Goal: Task Accomplishment & Management: Use online tool/utility

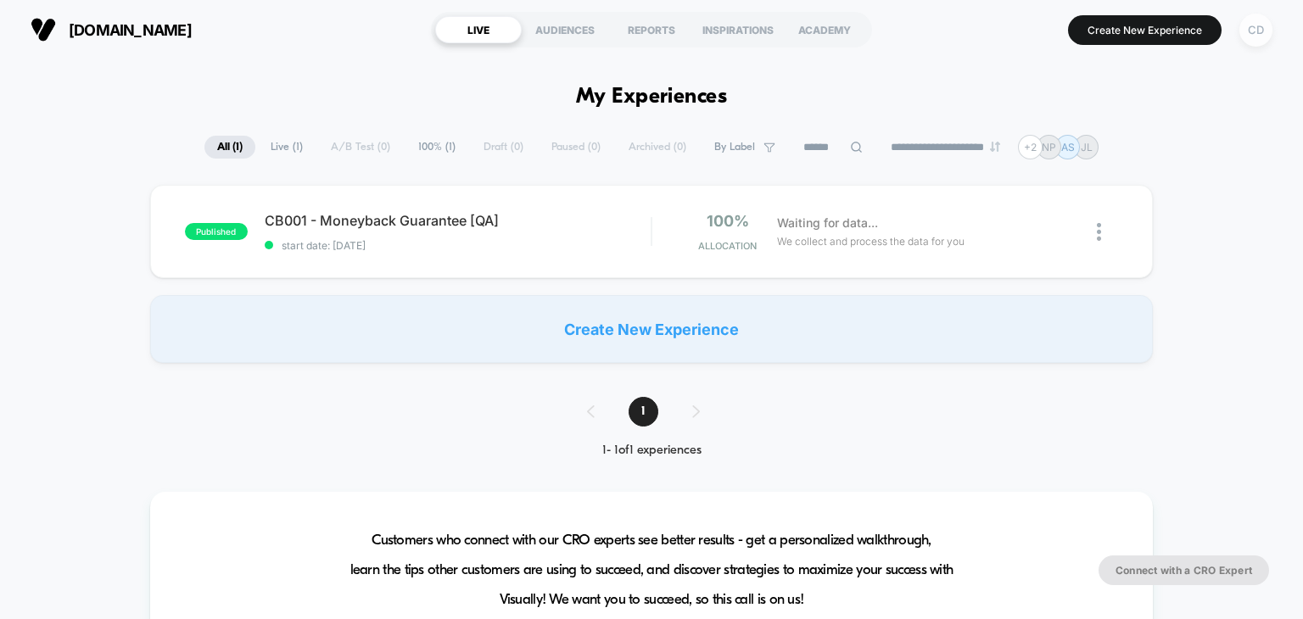
click at [1262, 38] on div "CD" at bounding box center [1255, 30] width 33 height 33
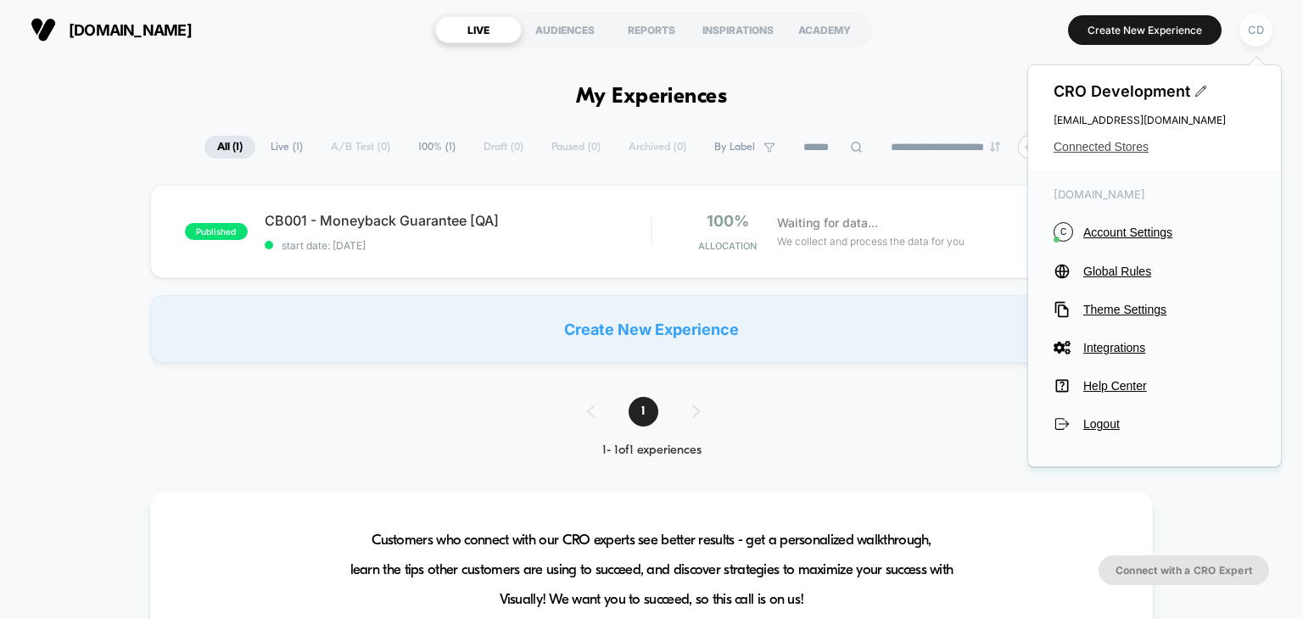
click at [1112, 144] on span "Connected Stores" at bounding box center [1154, 147] width 202 height 14
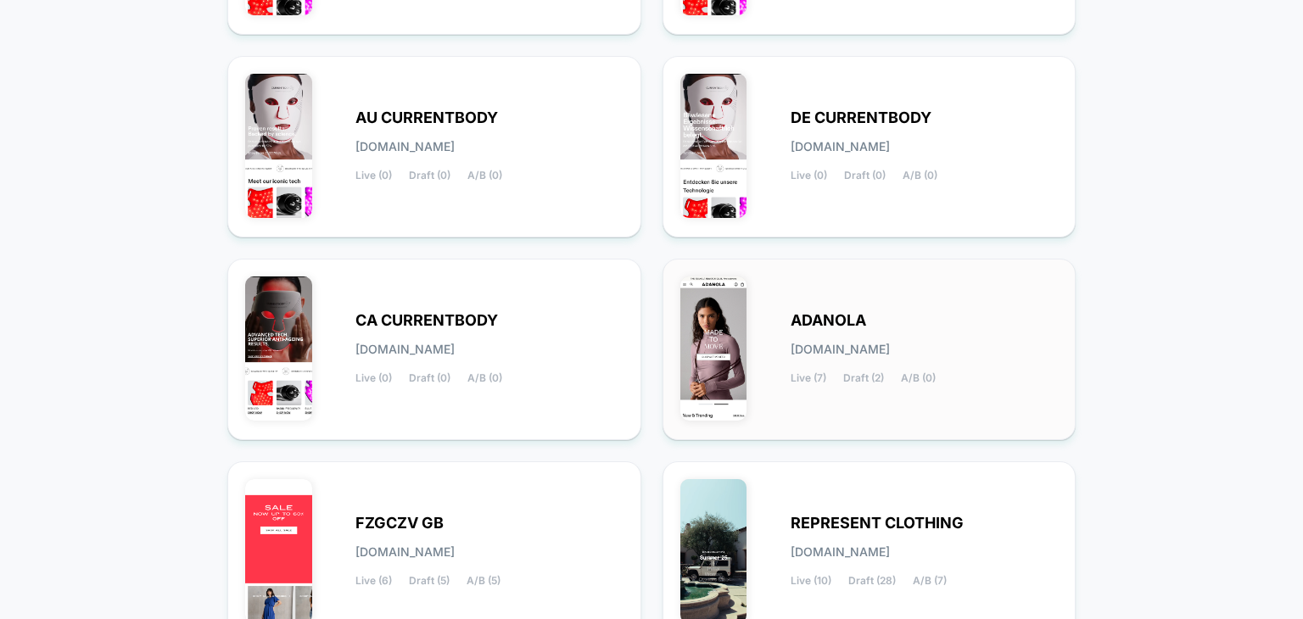
click at [778, 318] on div "[PERSON_NAME][DOMAIN_NAME] Live (7) Draft (2) A/B (0)" at bounding box center [869, 349] width 378 height 146
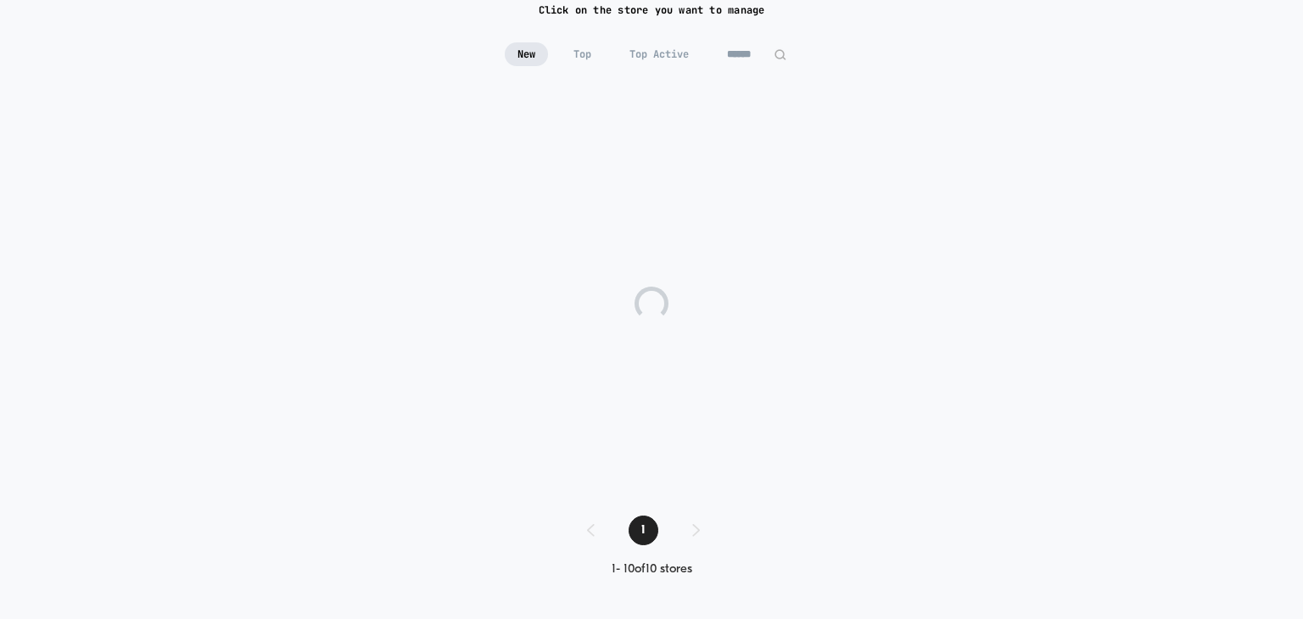
scroll to position [136, 0]
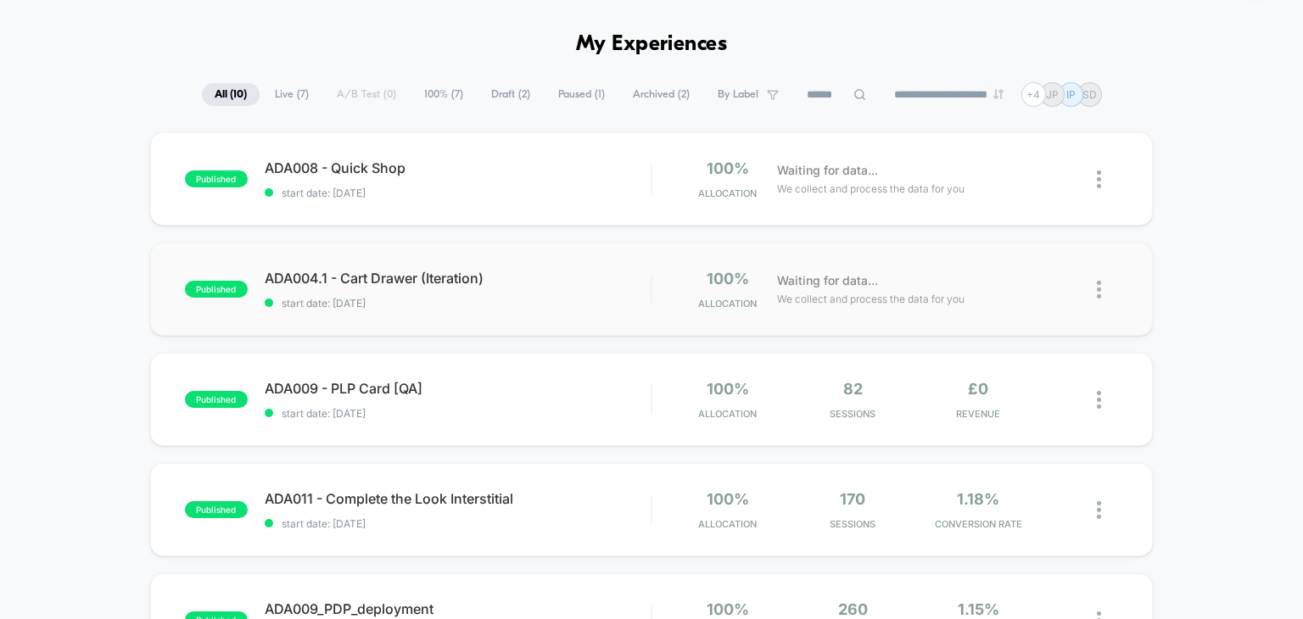
scroll to position [53, 0]
click at [489, 289] on div "ADA004.1 - Cart Drawer (Iteration) Click to edit experience details Click to ed…" at bounding box center [458, 289] width 387 height 40
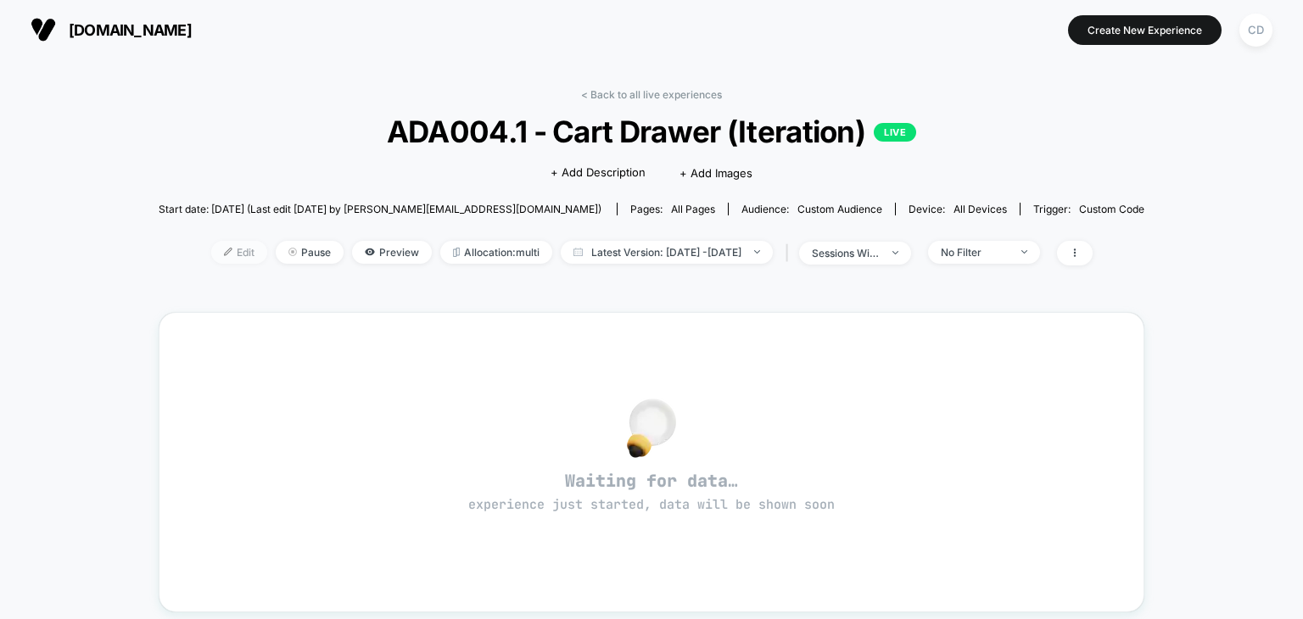
click at [211, 258] on span "Edit" at bounding box center [239, 252] width 56 height 23
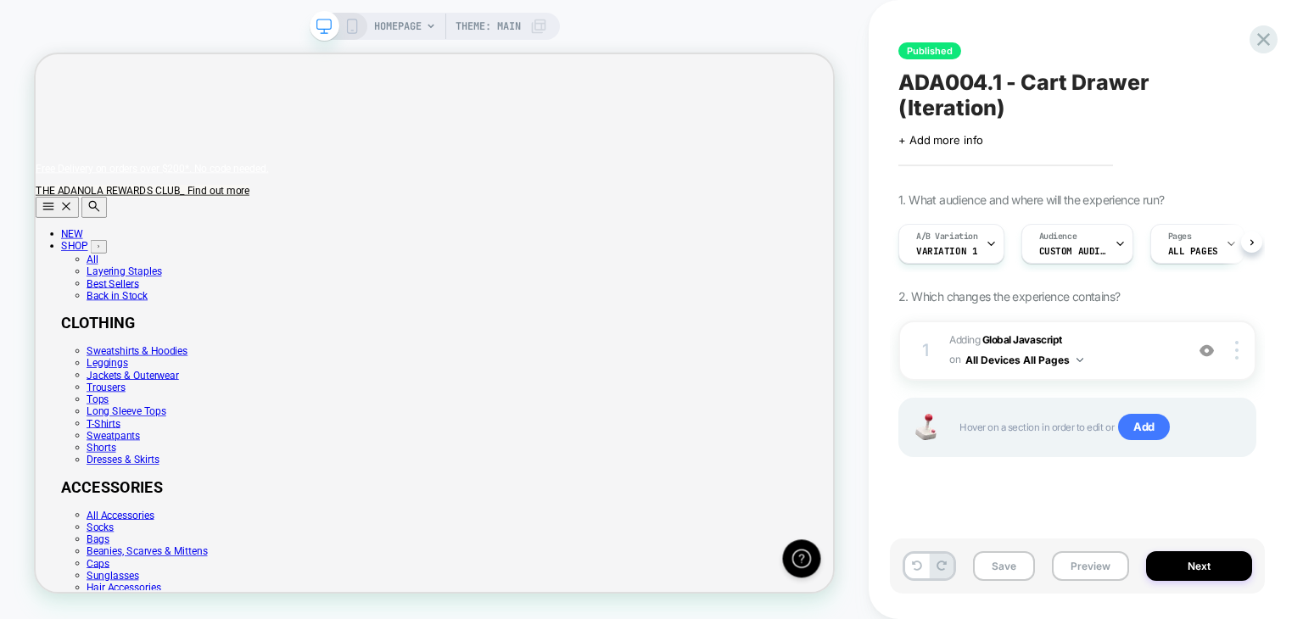
scroll to position [0, 1064]
click at [1019, 333] on b "Global Javascript" at bounding box center [1022, 339] width 80 height 13
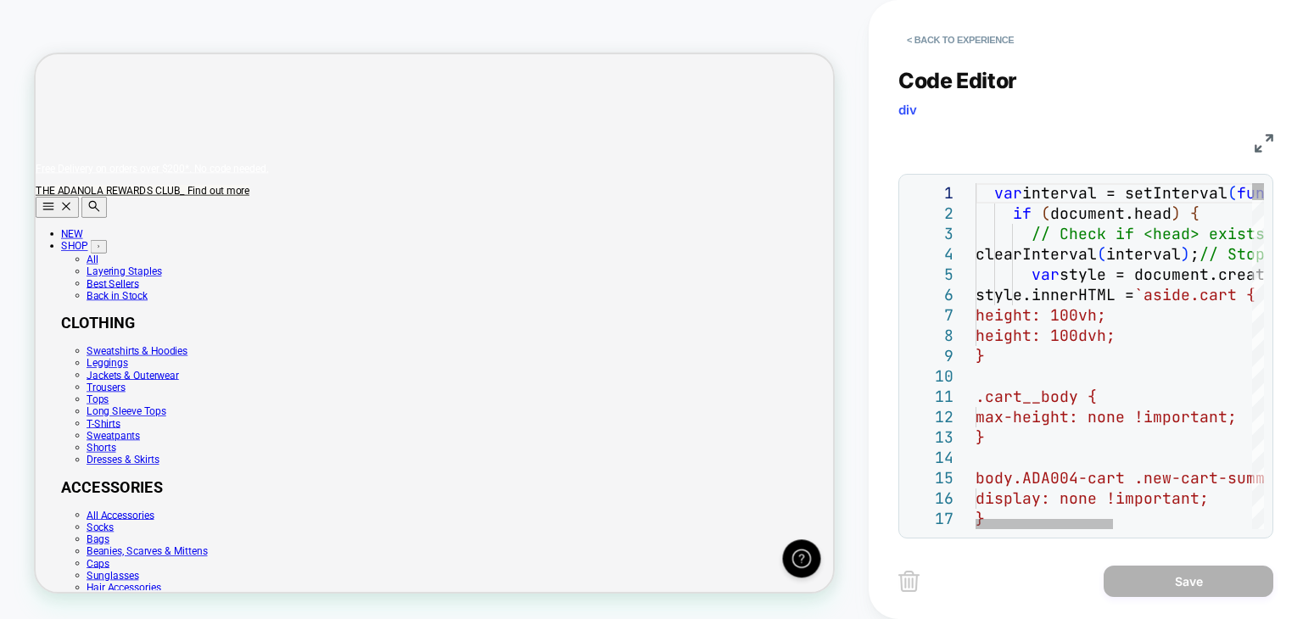
scroll to position [0, 0]
click at [1083, 317] on span "height: 100vh;" at bounding box center [1040, 315] width 131 height 20
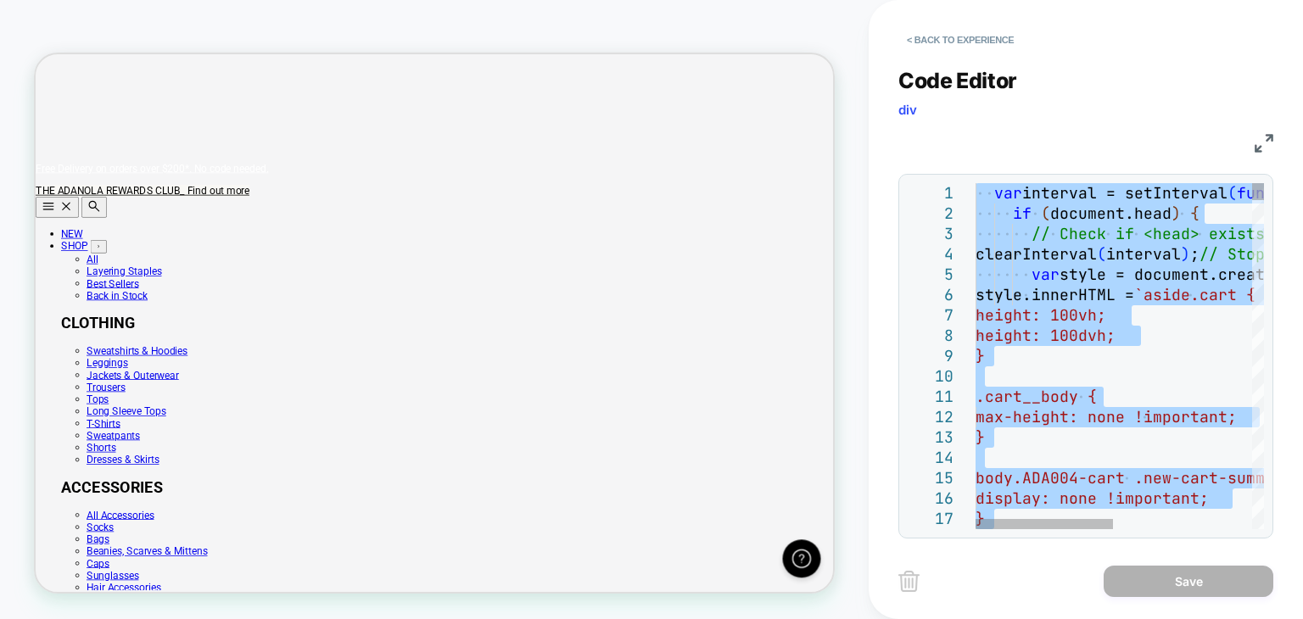
type textarea "**********"
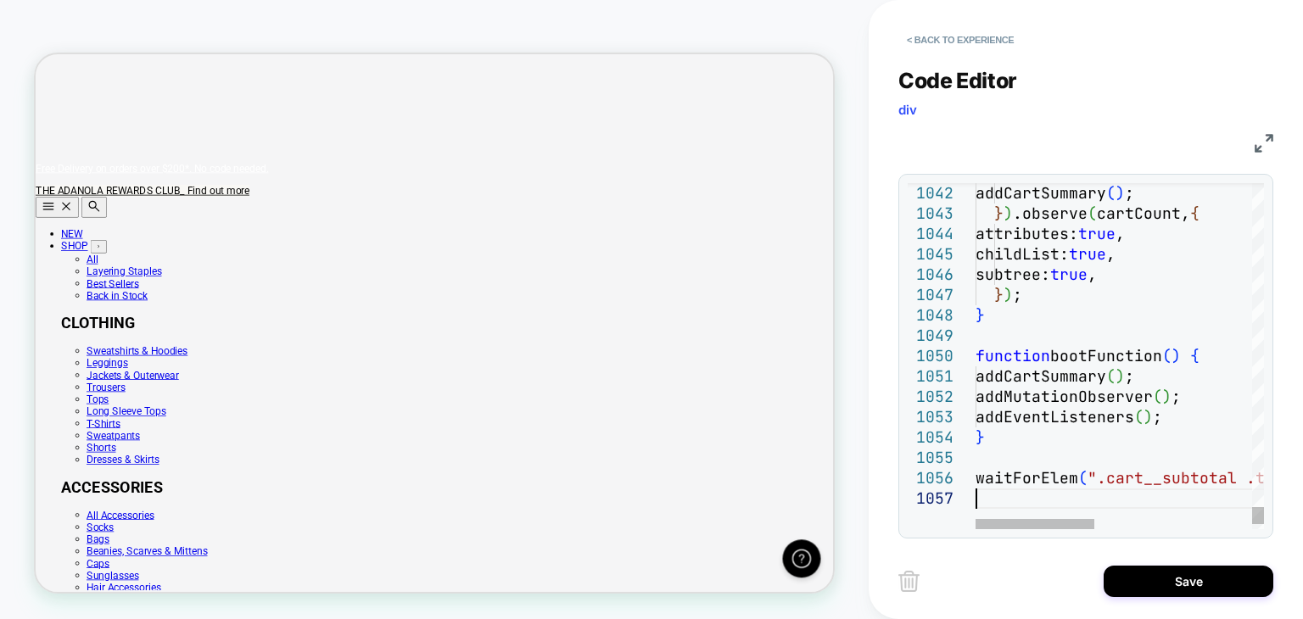
scroll to position [0, 1064]
click at [1138, 581] on button "Save" at bounding box center [1188, 581] width 170 height 31
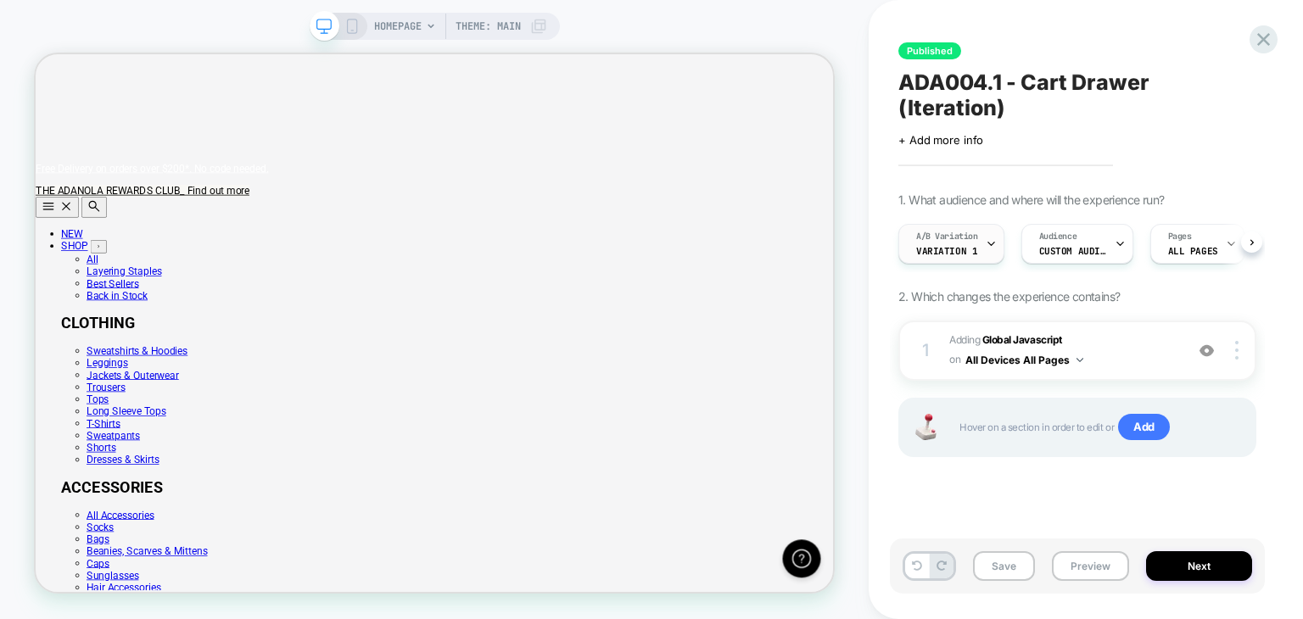
scroll to position [0, 0]
click at [956, 245] on span "Variation 1" at bounding box center [946, 251] width 61 height 12
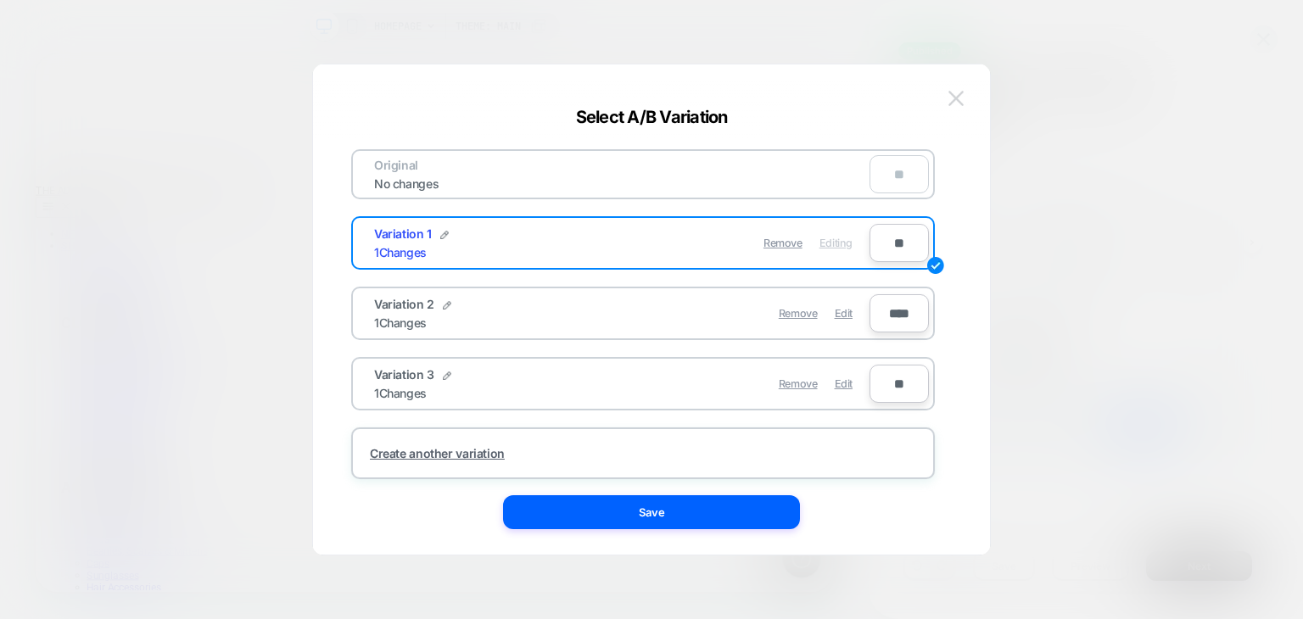
click at [962, 98] on img at bounding box center [955, 98] width 15 height 14
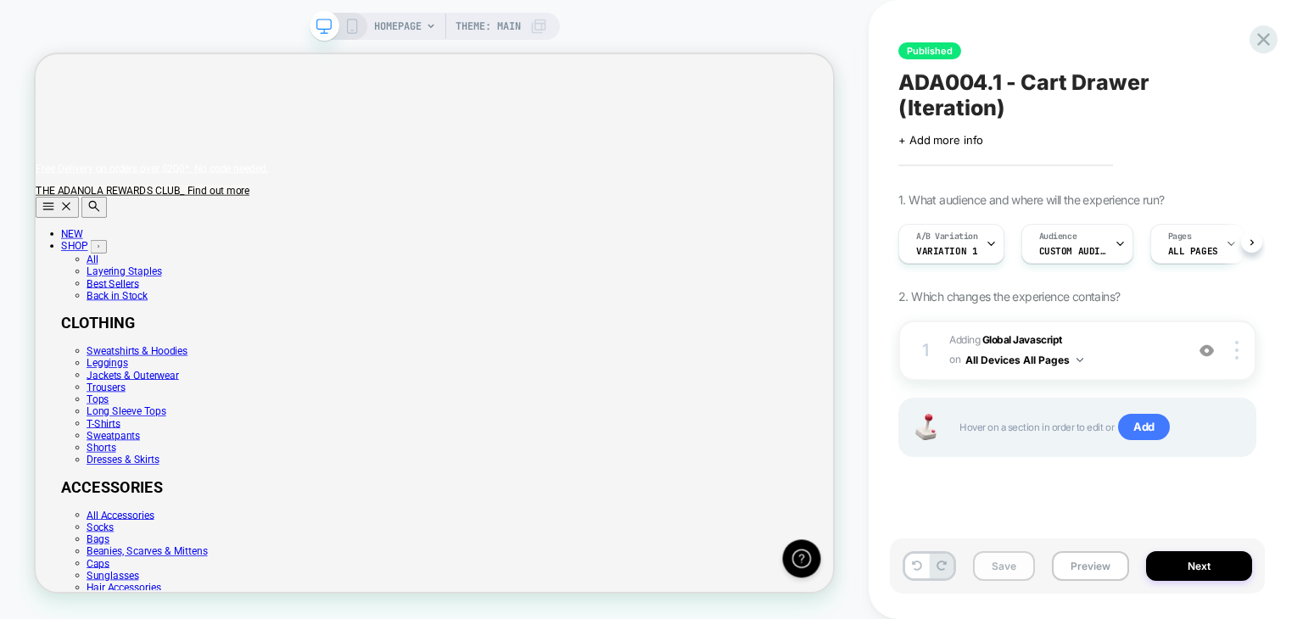
scroll to position [0, 1064]
click at [987, 558] on button "Save" at bounding box center [1004, 566] width 62 height 30
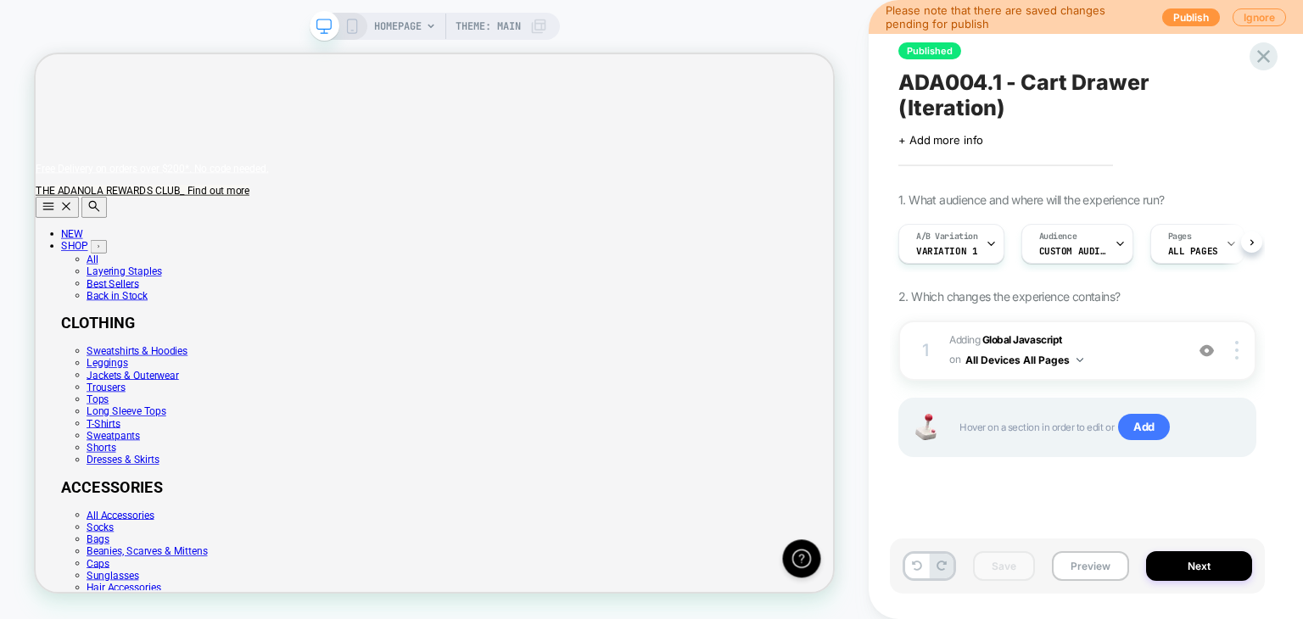
scroll to position [0, 0]
click at [1249, 14] on button "Ignore" at bounding box center [1258, 17] width 53 height 18
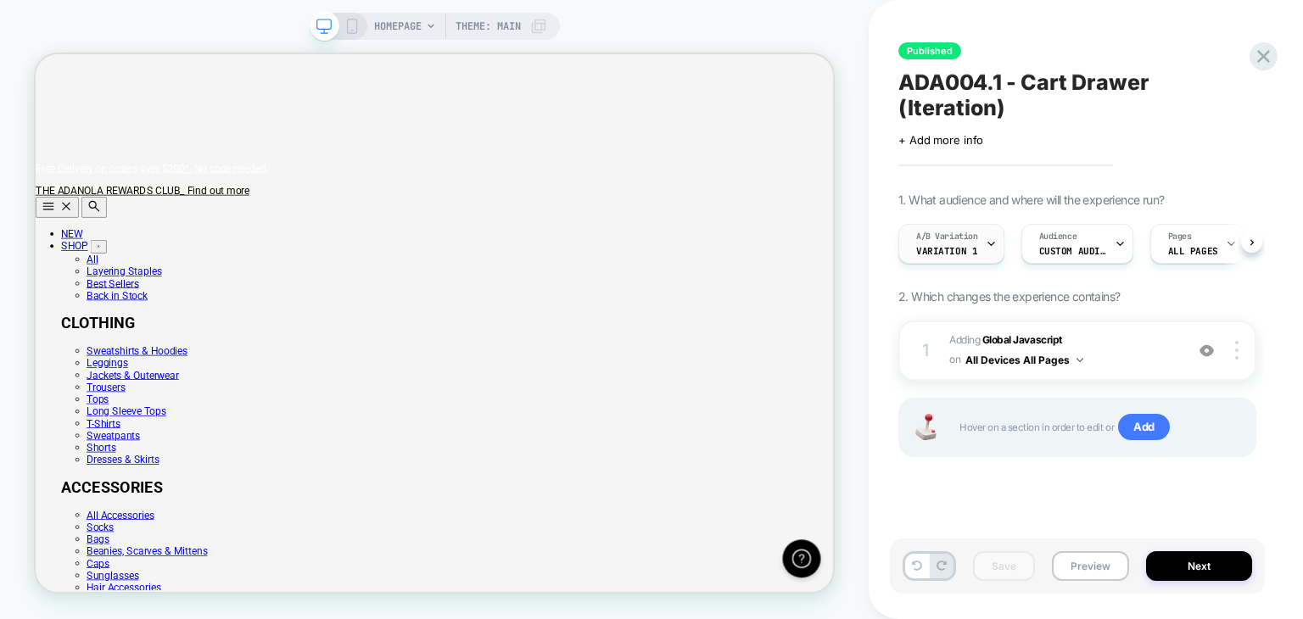
click at [992, 229] on div at bounding box center [991, 244] width 11 height 38
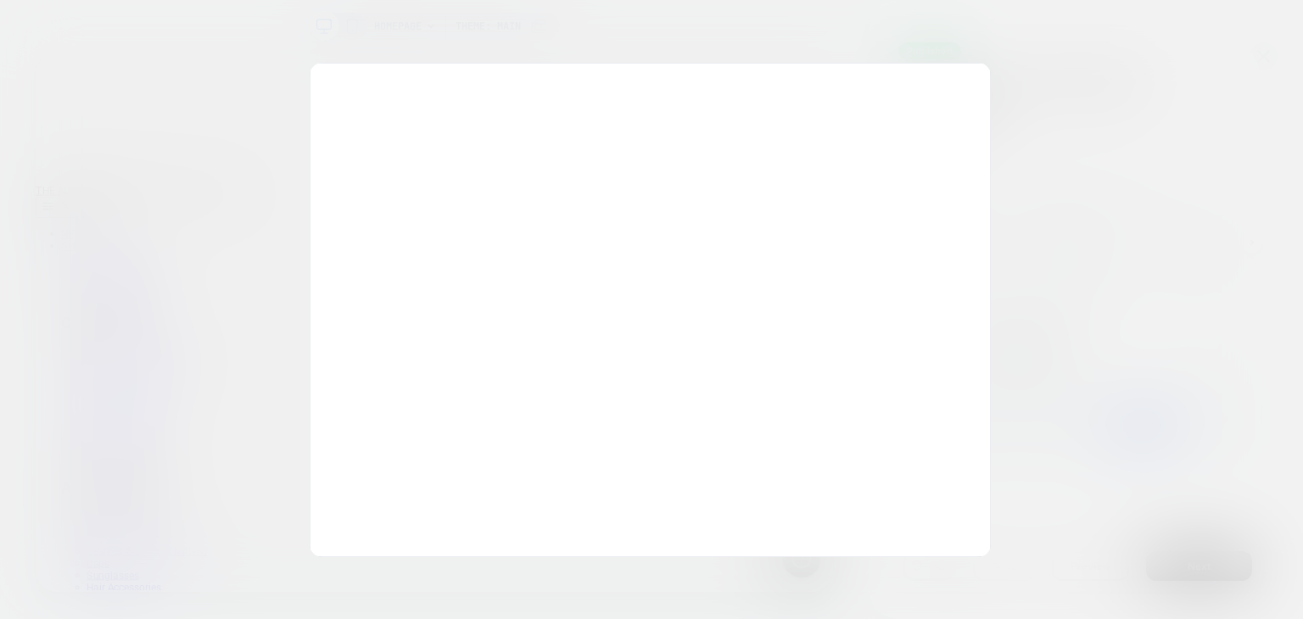
scroll to position [0, 1064]
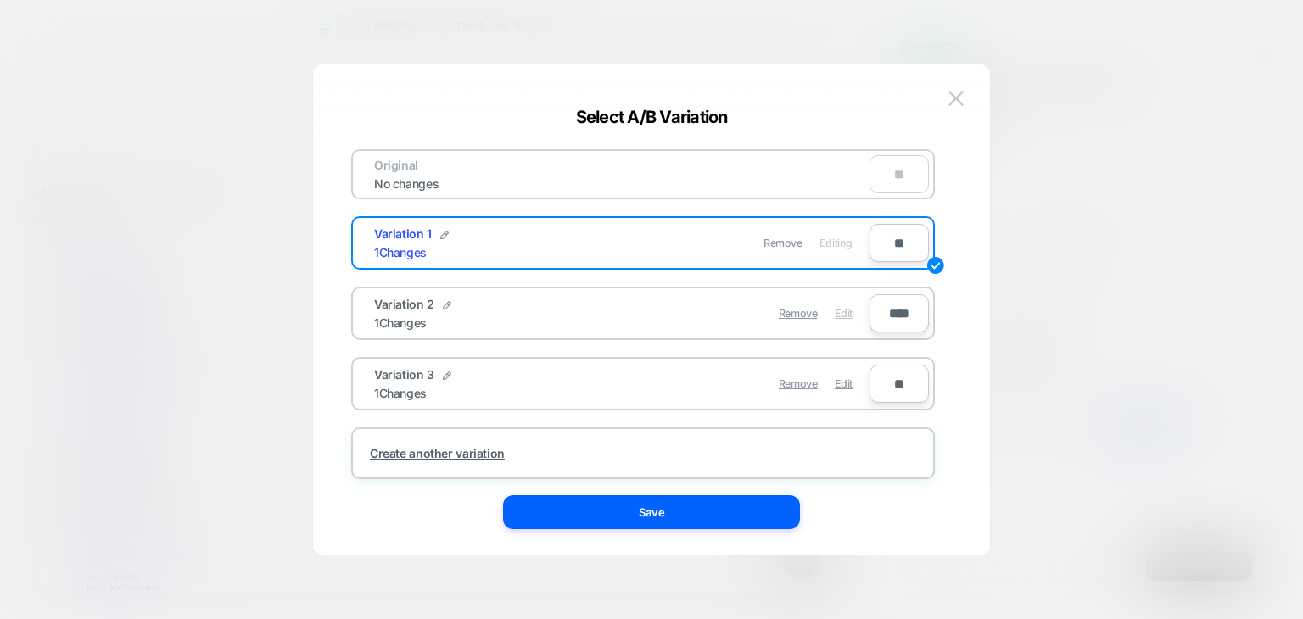
click at [843, 316] on span "Edit" at bounding box center [844, 313] width 18 height 13
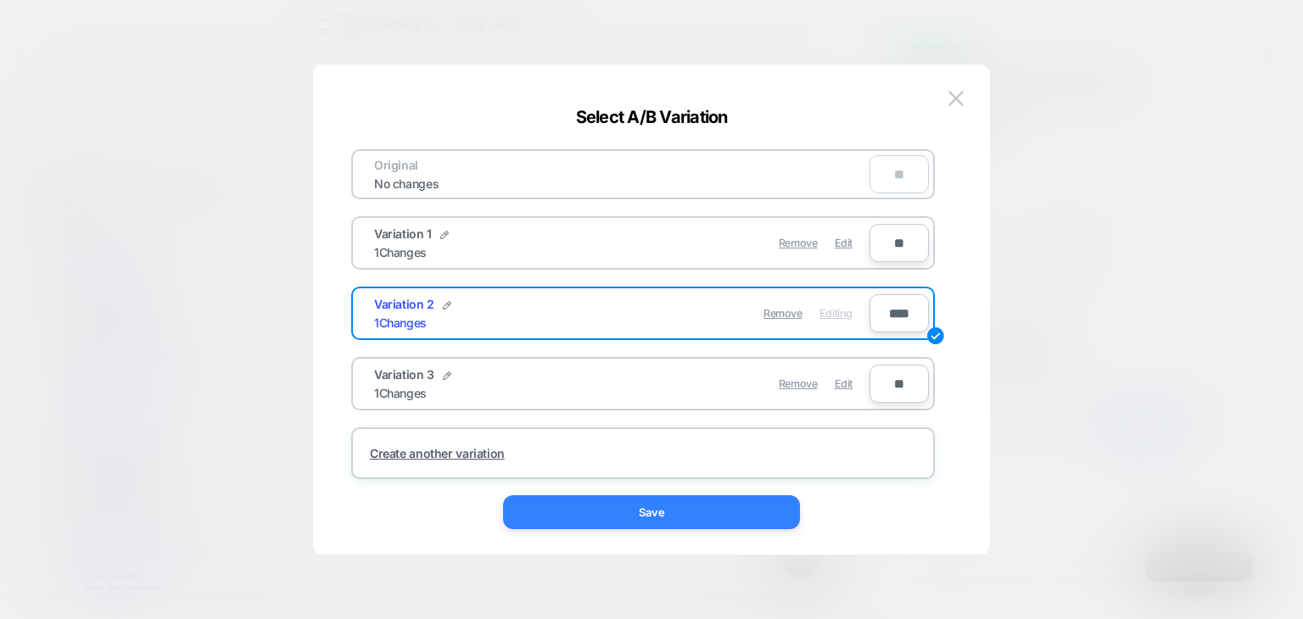
scroll to position [0, 11]
click at [723, 514] on button "Save" at bounding box center [651, 512] width 297 height 34
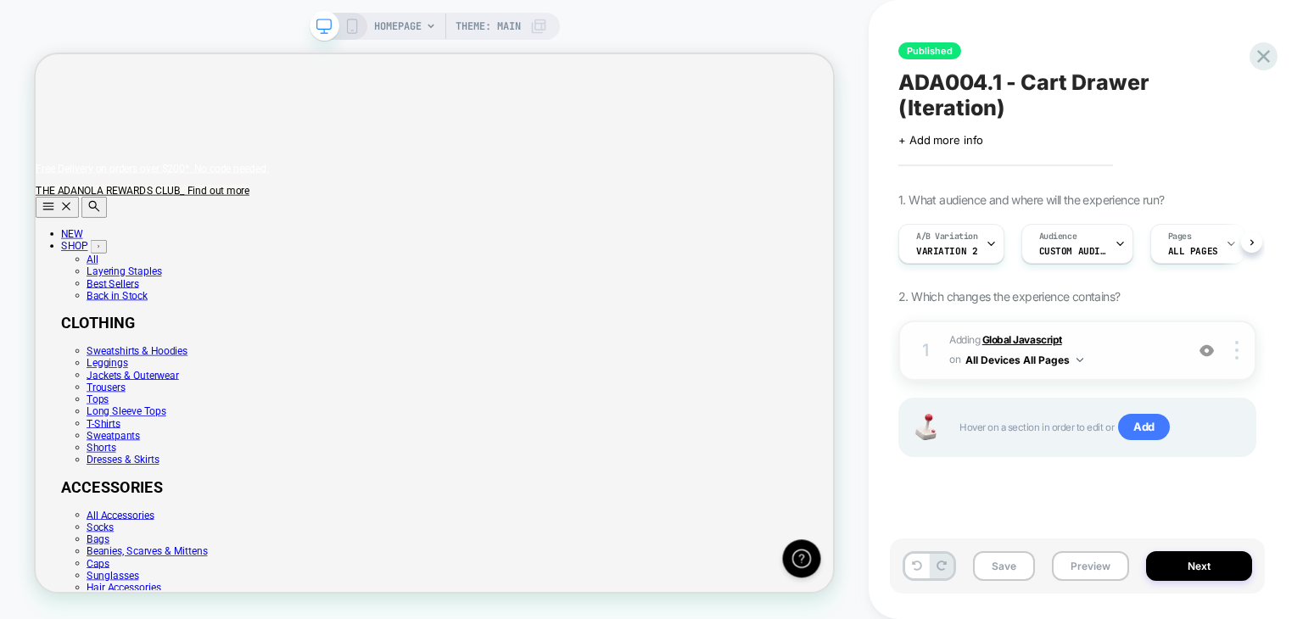
click at [1008, 333] on b "Global Javascript" at bounding box center [1022, 339] width 80 height 13
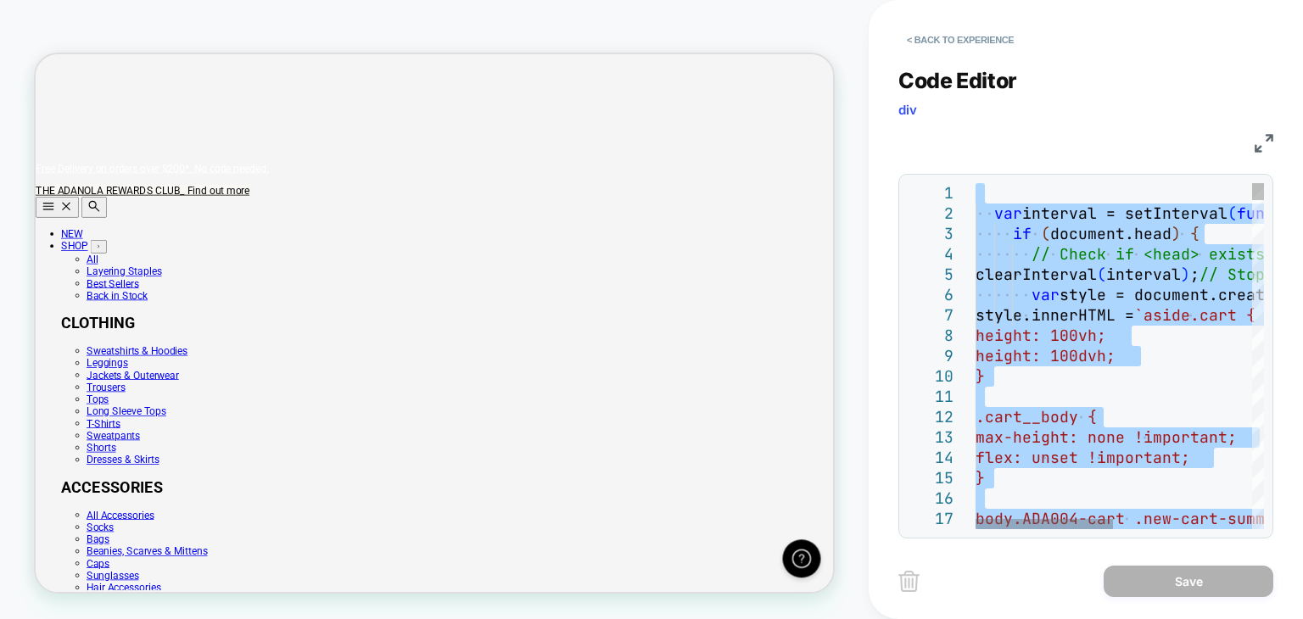
type textarea "**********"
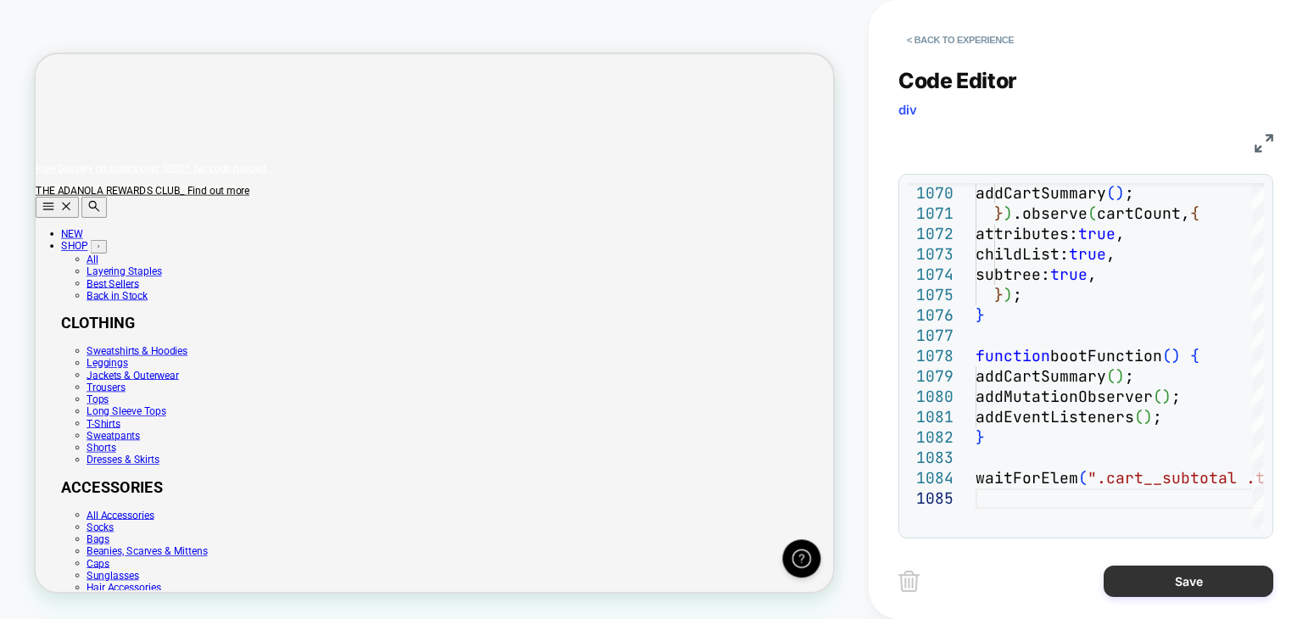
scroll to position [0, 1064]
click at [1156, 578] on button "Save" at bounding box center [1188, 581] width 170 height 31
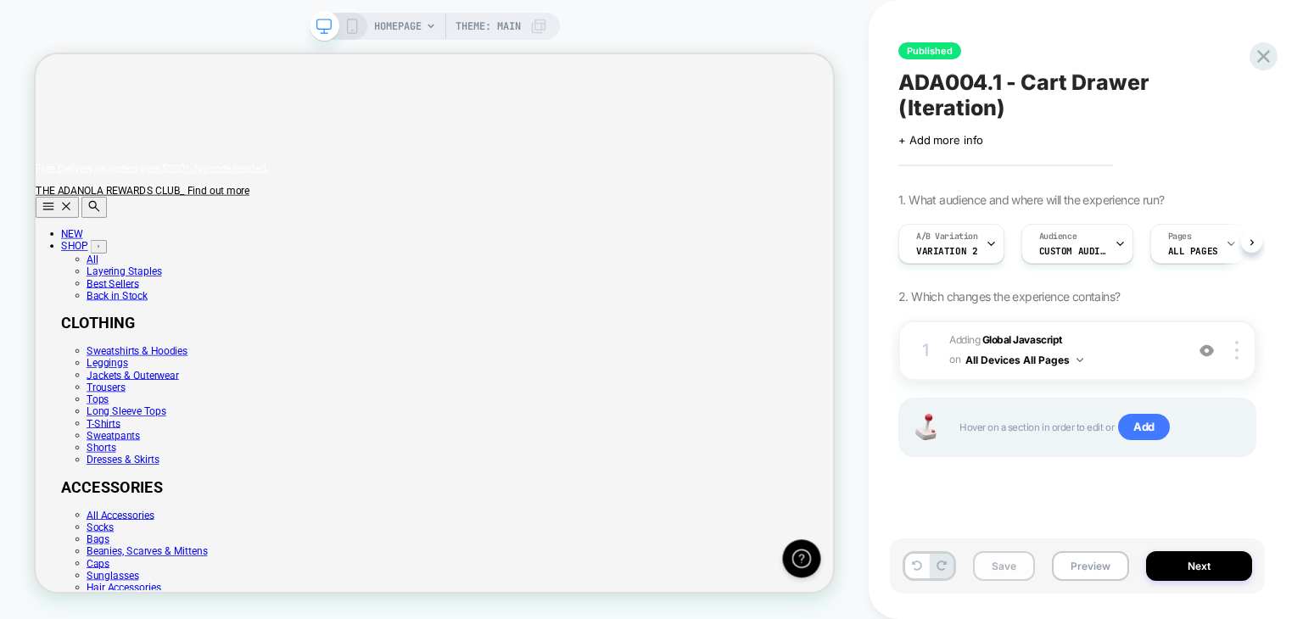
scroll to position [0, 0]
click at [1025, 571] on button "Save" at bounding box center [1004, 566] width 62 height 30
click at [983, 225] on div "A/B Variation Variation 2" at bounding box center [947, 244] width 96 height 38
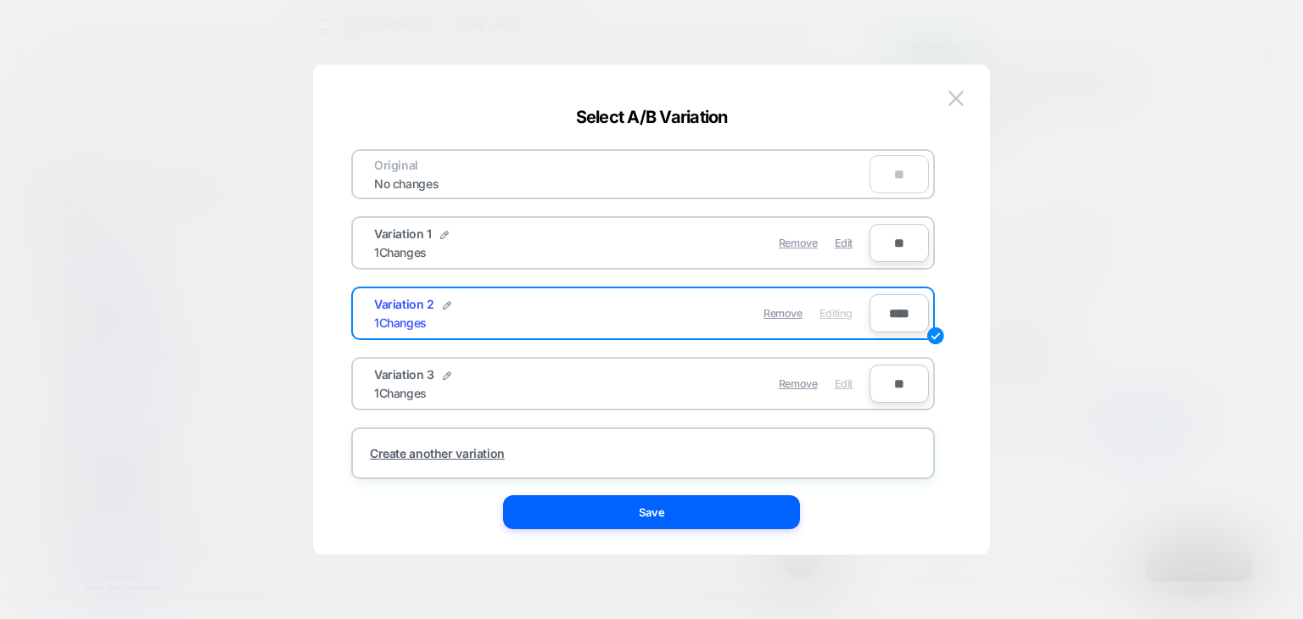
click at [838, 377] on span "Edit" at bounding box center [844, 383] width 18 height 13
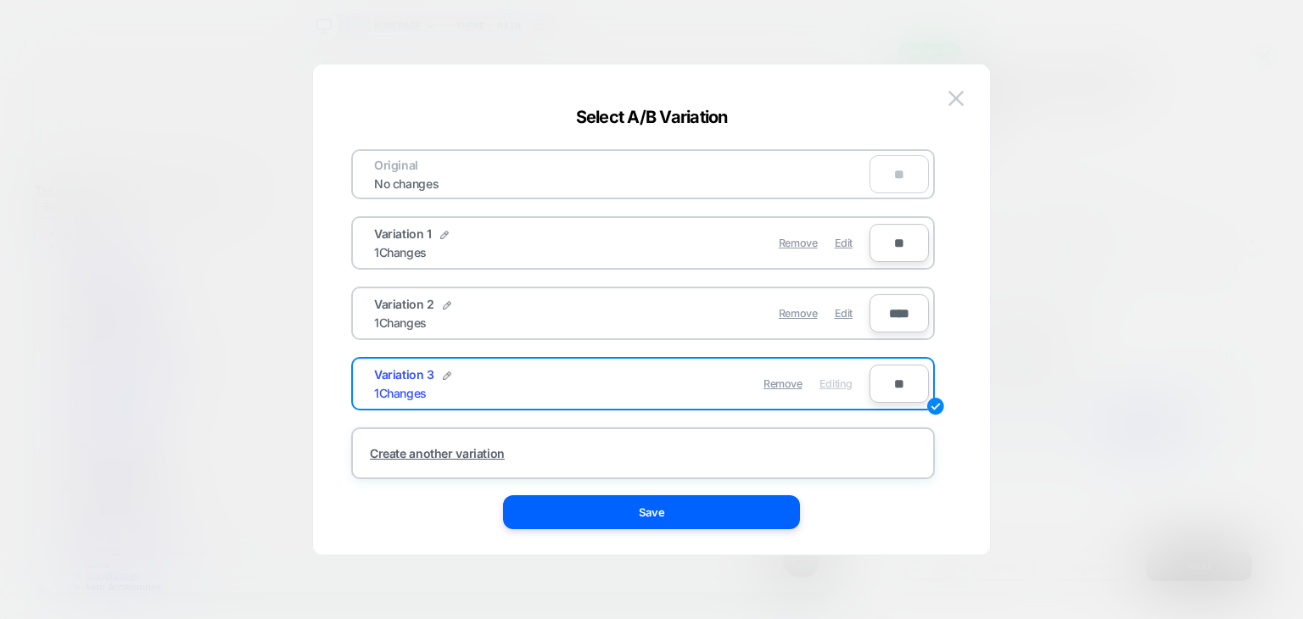
scroll to position [0, 1064]
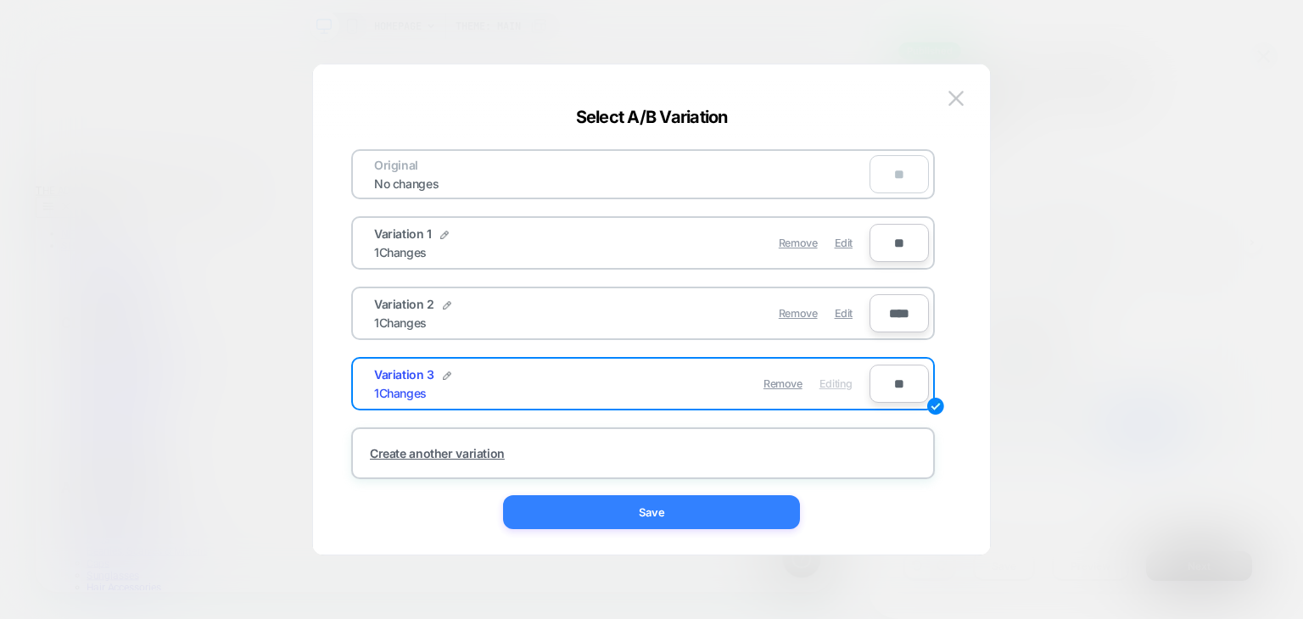
click at [749, 507] on button "Save" at bounding box center [651, 512] width 297 height 34
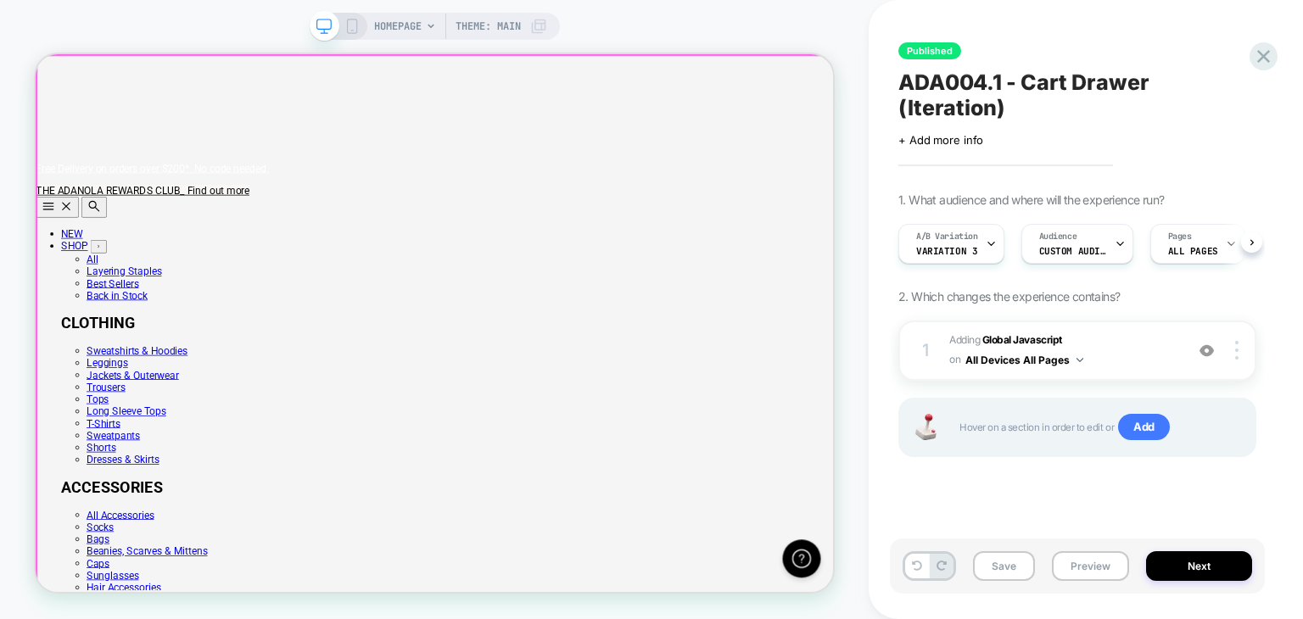
scroll to position [0, 0]
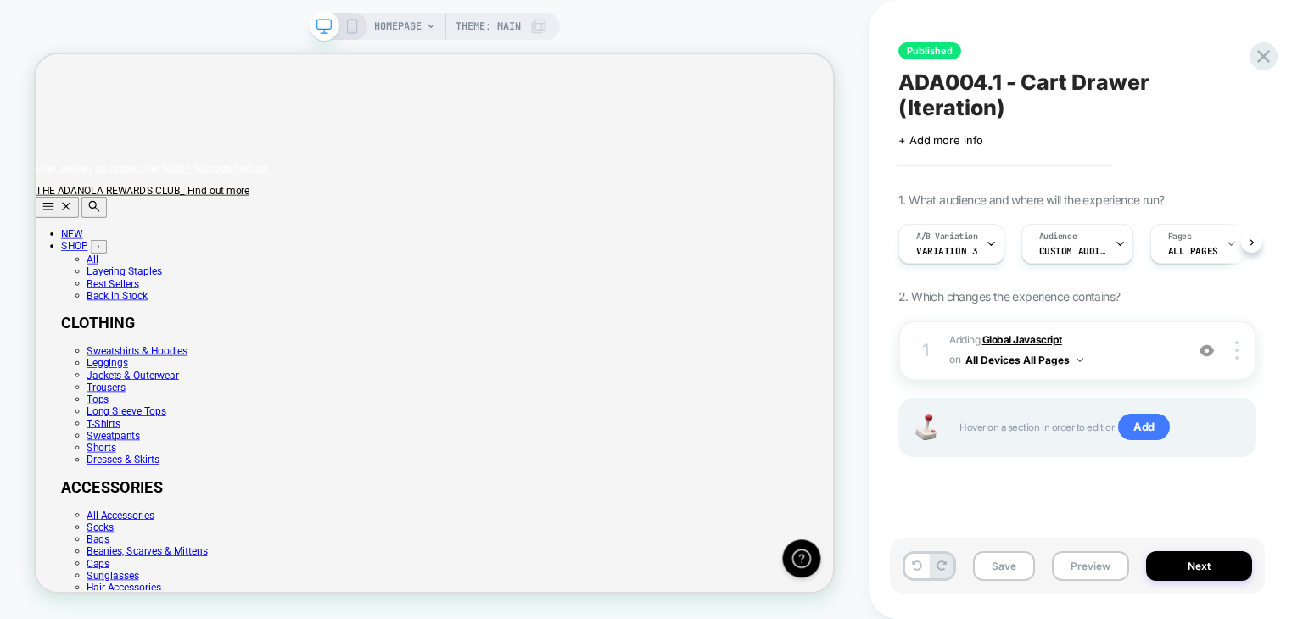
click at [1004, 333] on b "Global Javascript" at bounding box center [1022, 339] width 80 height 13
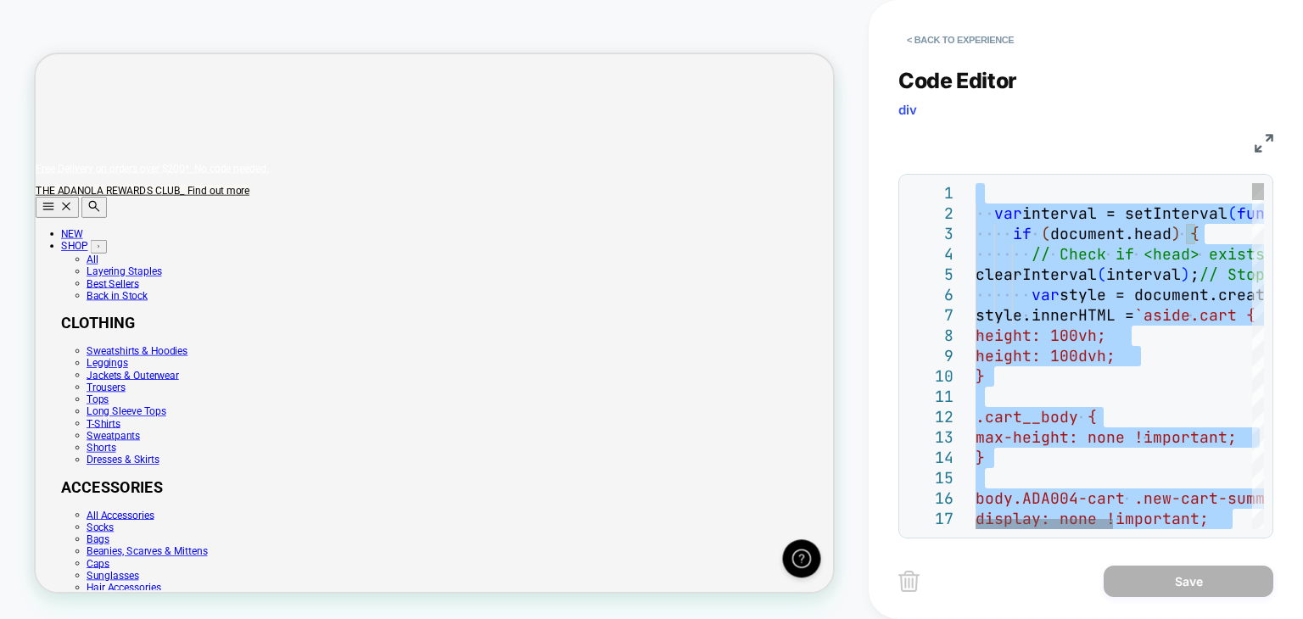
type textarea "**********"
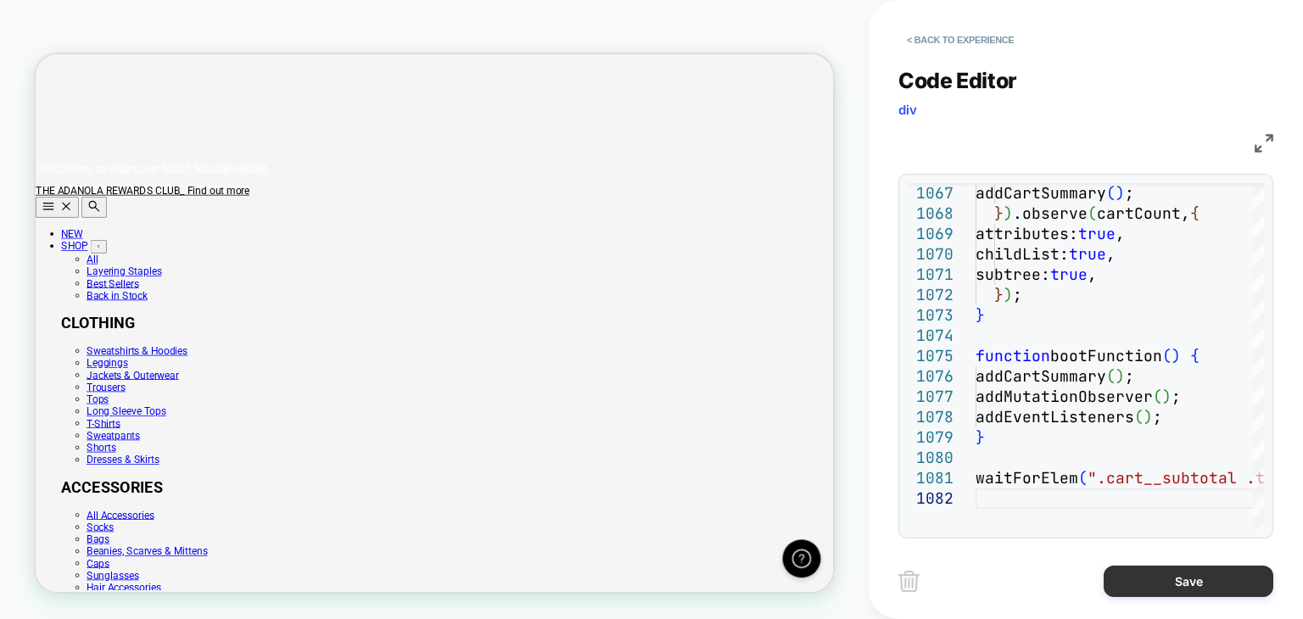
scroll to position [0, 1064]
click at [1132, 585] on button "Save" at bounding box center [1188, 581] width 170 height 31
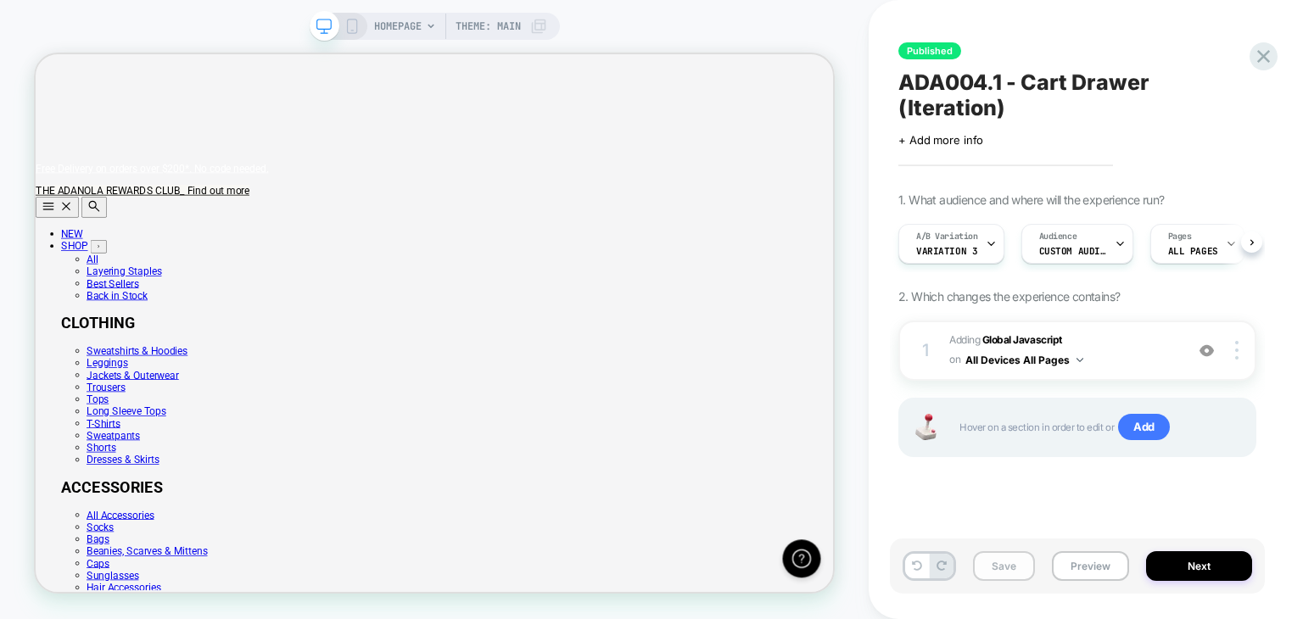
scroll to position [0, 0]
click at [995, 561] on button "Save" at bounding box center [1004, 566] width 62 height 30
click at [1263, 64] on icon at bounding box center [1263, 56] width 23 height 23
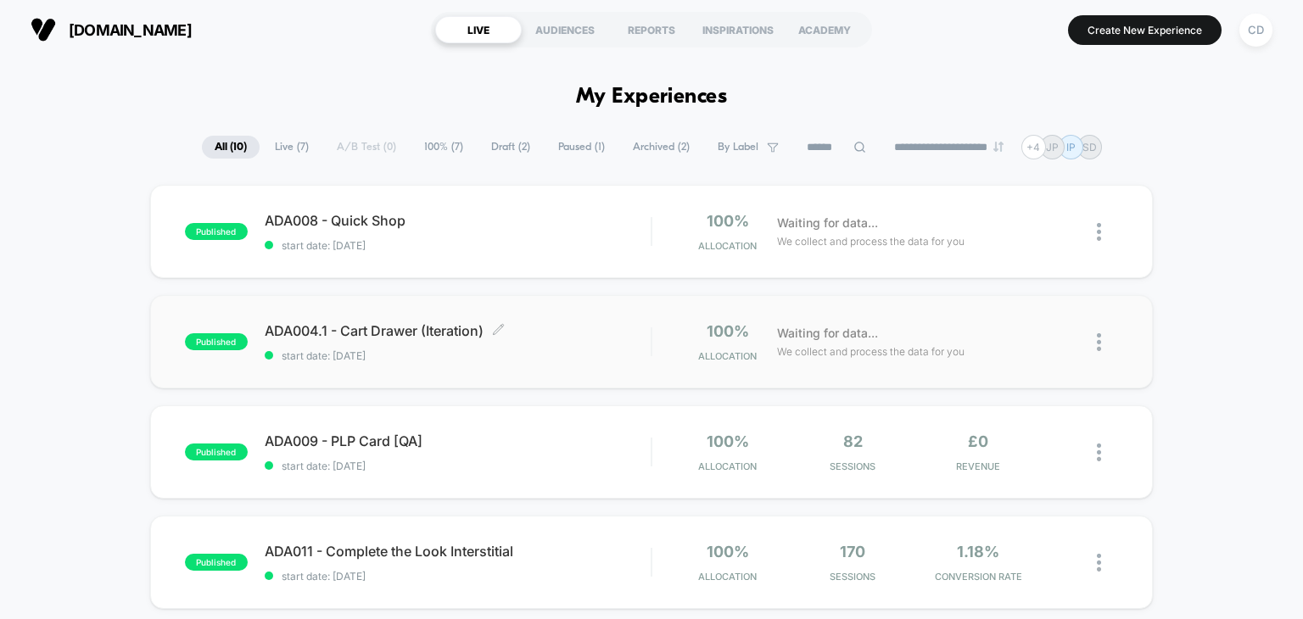
click at [610, 337] on span "ADA004.1 - Cart Drawer (Iteration) Click to edit experience details" at bounding box center [458, 330] width 387 height 17
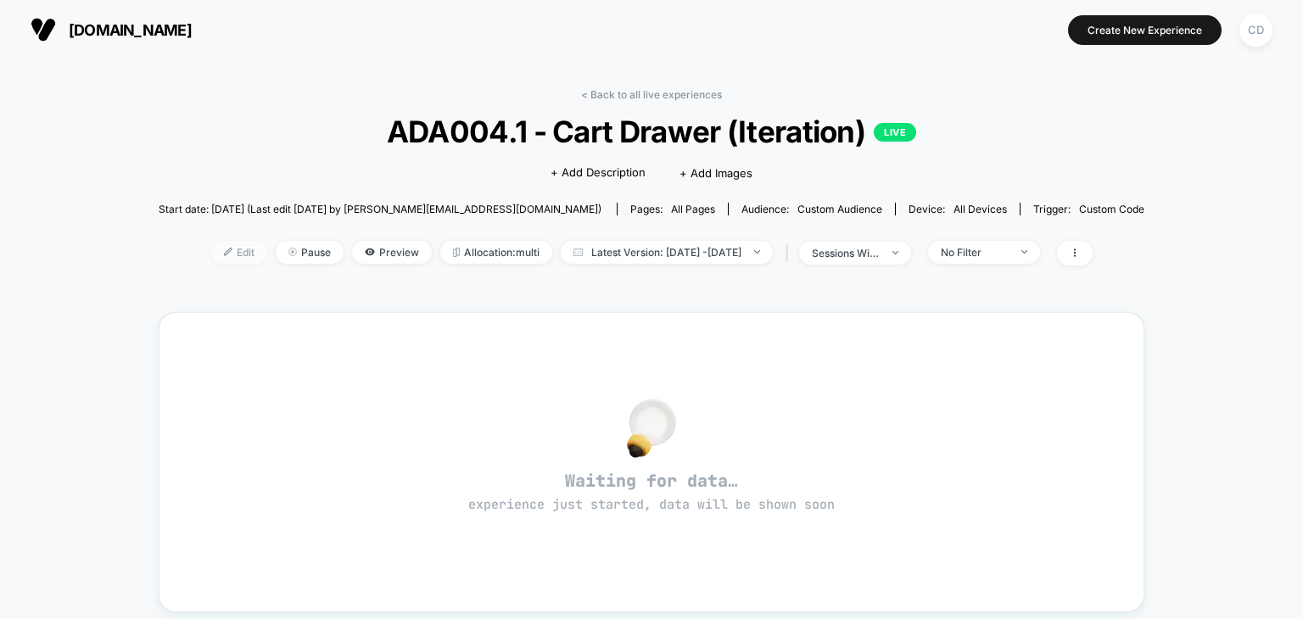
click at [229, 255] on span "Edit" at bounding box center [239, 252] width 56 height 23
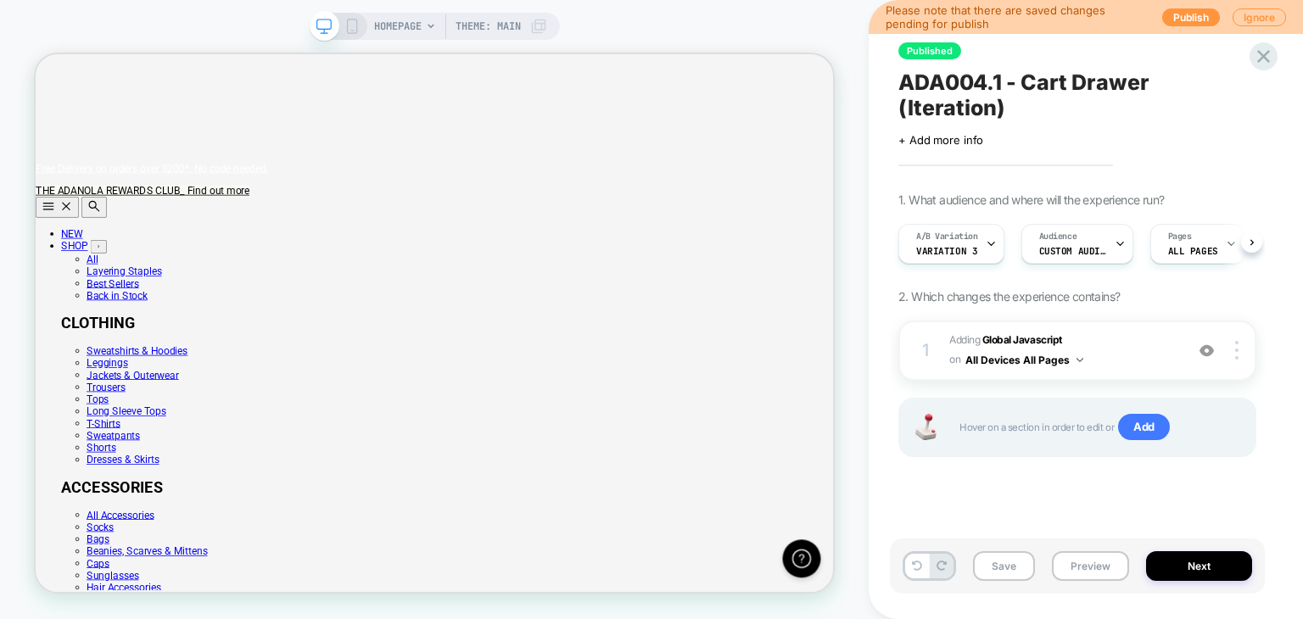
scroll to position [0, 1064]
click at [1173, 20] on button "Publish" at bounding box center [1191, 17] width 58 height 18
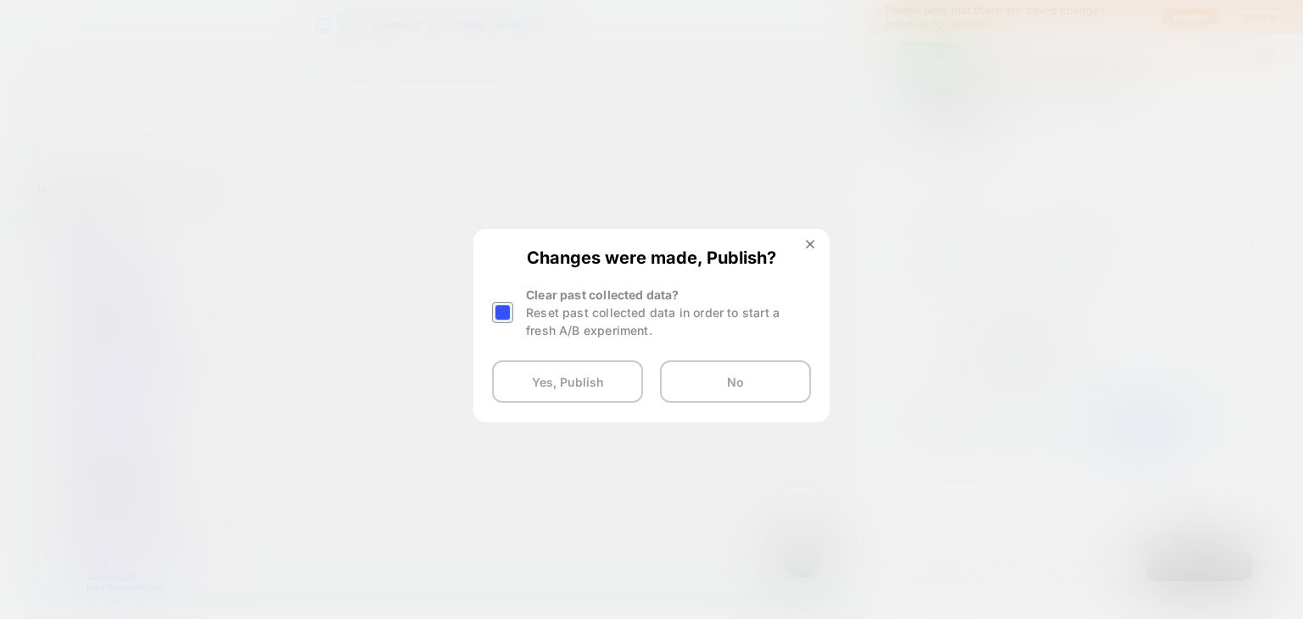
click at [505, 303] on div at bounding box center [502, 312] width 21 height 21
click at [532, 394] on button "Yes, Publish" at bounding box center [567, 381] width 151 height 42
